Goal: Information Seeking & Learning: Find specific fact

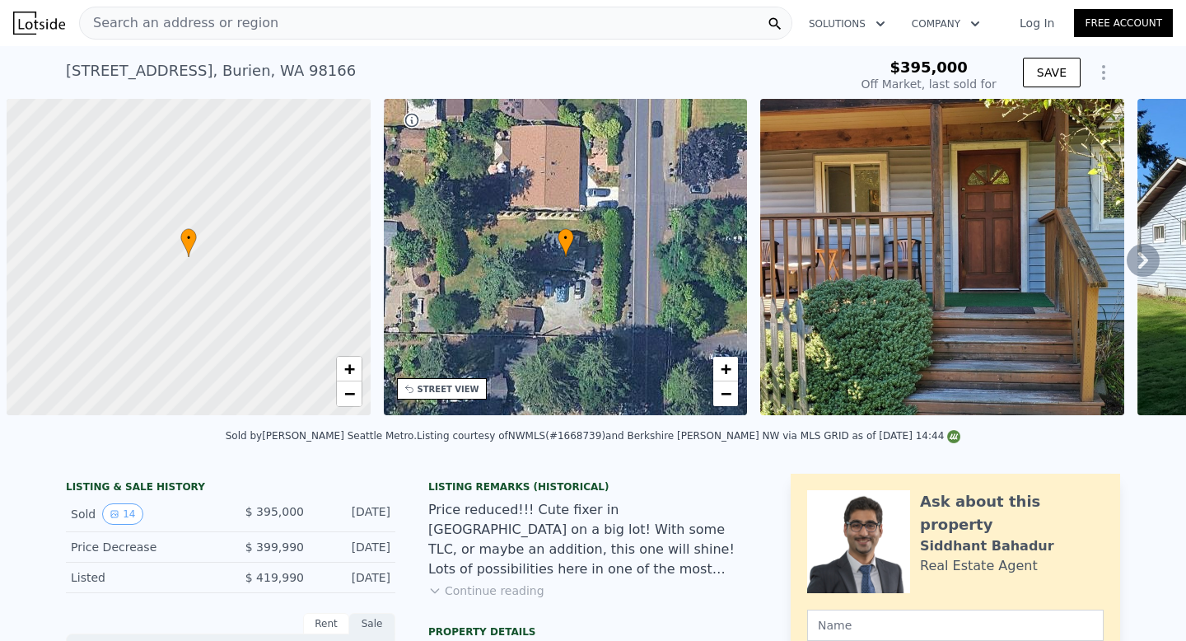
scroll to position [0, 7]
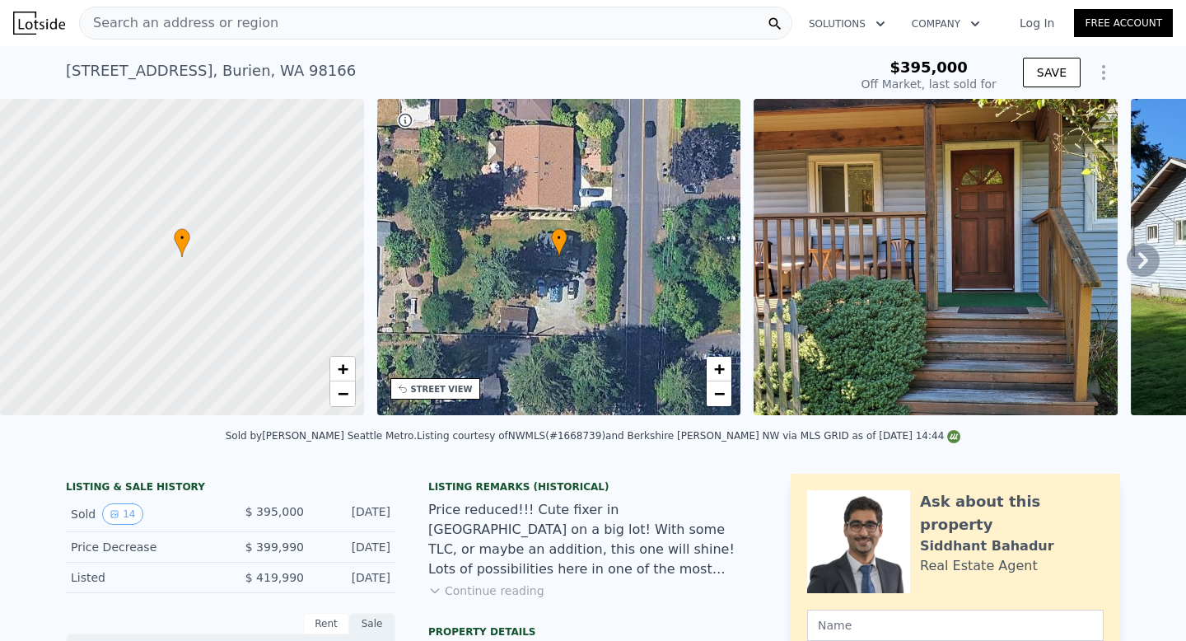
click at [224, 35] on div "Search an address or region" at bounding box center [179, 22] width 199 height 31
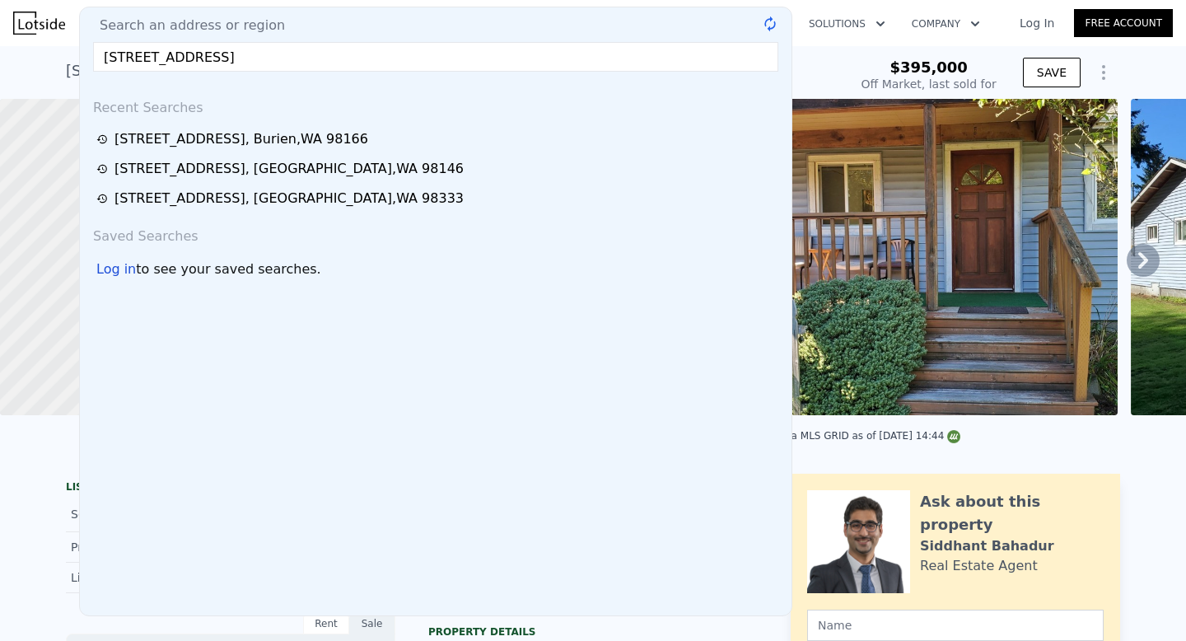
type input "$ 524,000"
type input "$ 63,576"
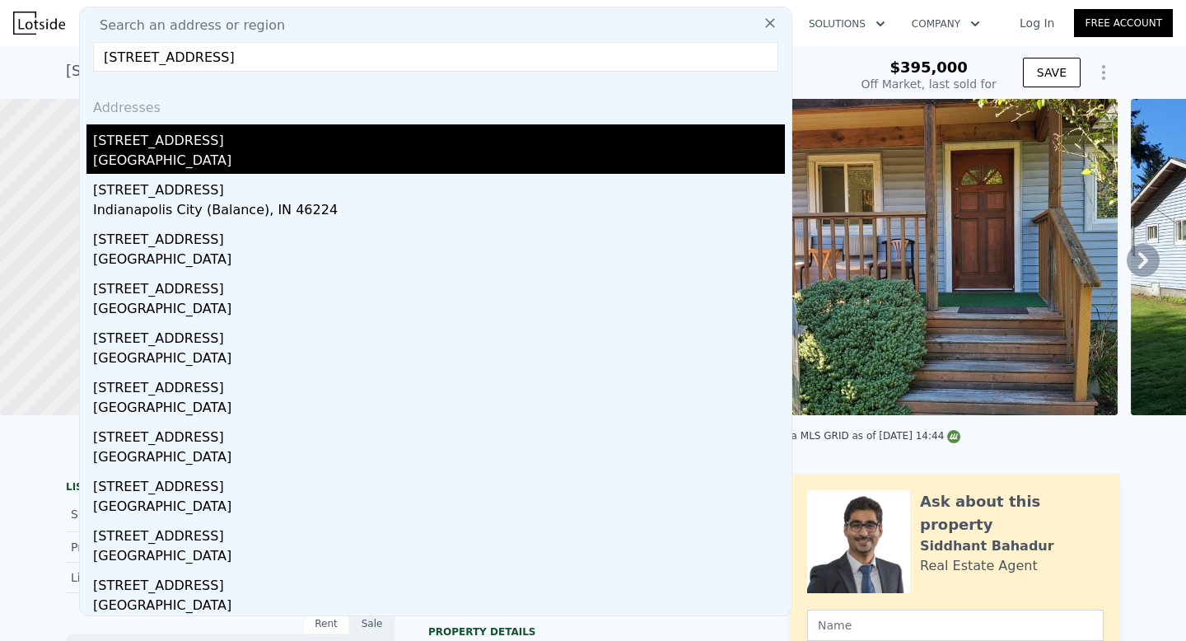
type input "[STREET_ADDRESS]"
click at [195, 151] on div "[GEOGRAPHIC_DATA]" at bounding box center [439, 162] width 692 height 23
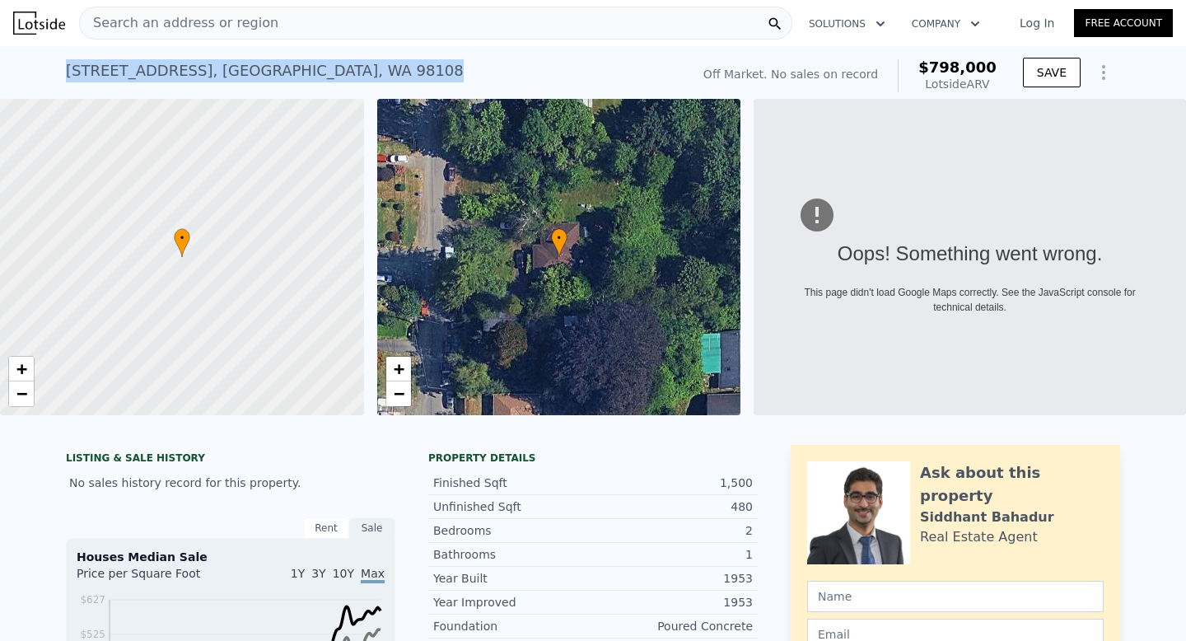
drag, startPoint x: 310, startPoint y: 70, endPoint x: 63, endPoint y: 71, distance: 246.3
click at [63, 71] on div "[STREET_ADDRESS] No sales on record (~ARV $798k ) Off Market. No sales on recor…" at bounding box center [593, 72] width 1186 height 53
copy div "[STREET_ADDRESS]"
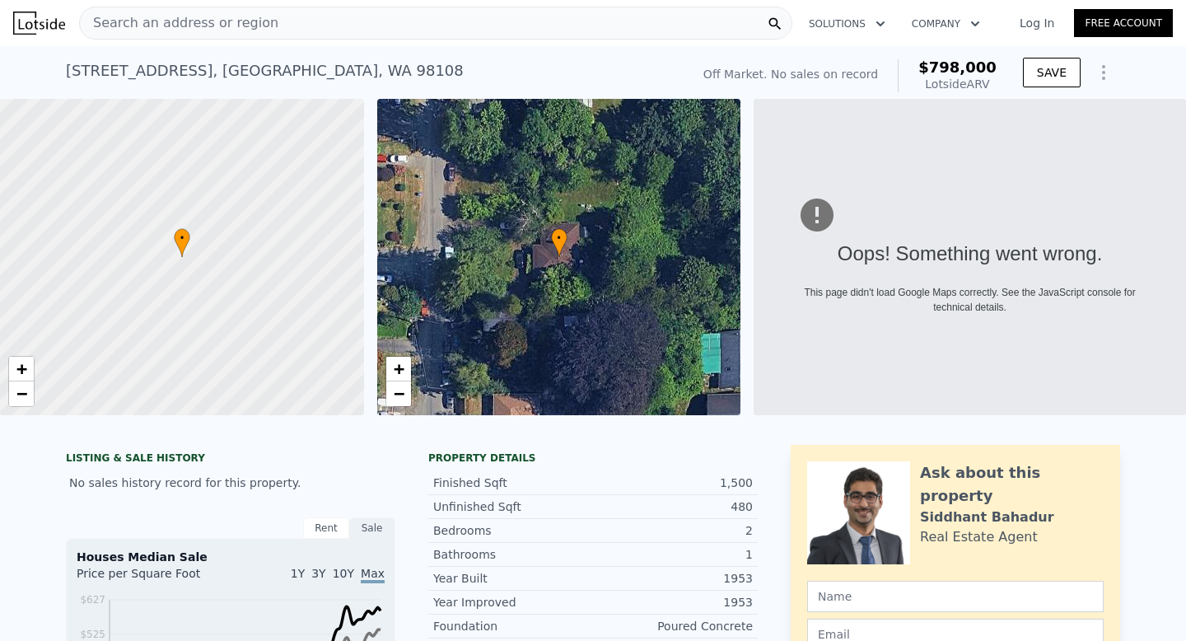
click at [298, 82] on div "[STREET_ADDRESS] No sales on record (~ARV $798k )" at bounding box center [375, 76] width 618 height 46
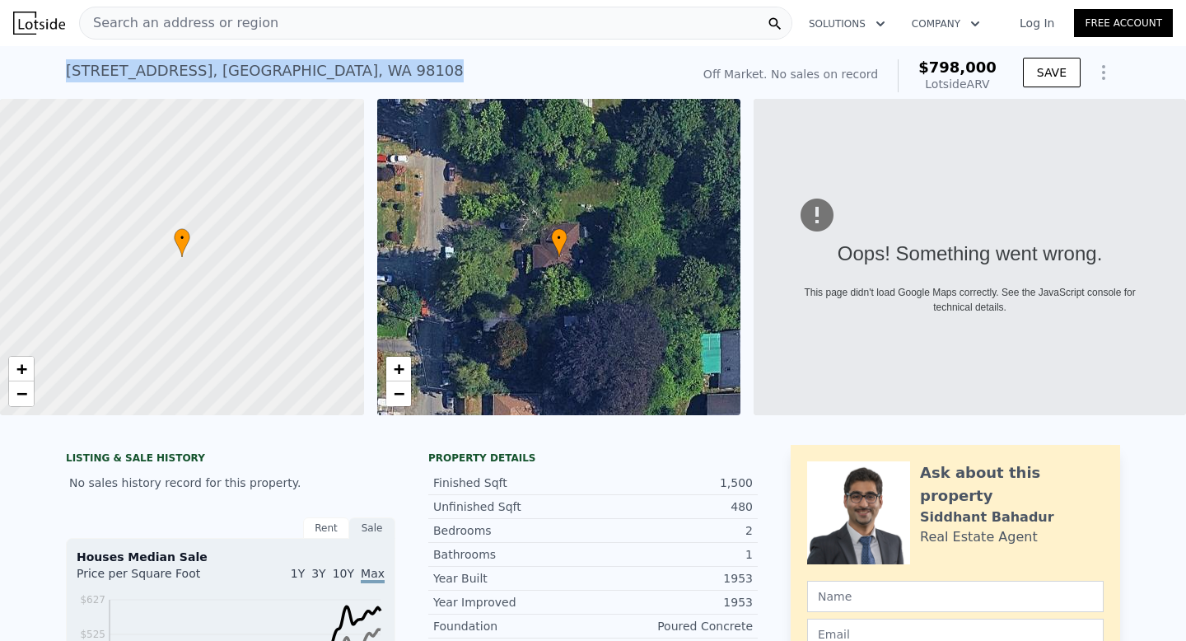
drag, startPoint x: 315, startPoint y: 69, endPoint x: 68, endPoint y: 77, distance: 247.2
click at [68, 77] on div "[STREET_ADDRESS] No sales on record (~ARV $798k )" at bounding box center [375, 76] width 618 height 46
copy div "[STREET_ADDRESS]"
